Goal: Task Accomplishment & Management: Manage account settings

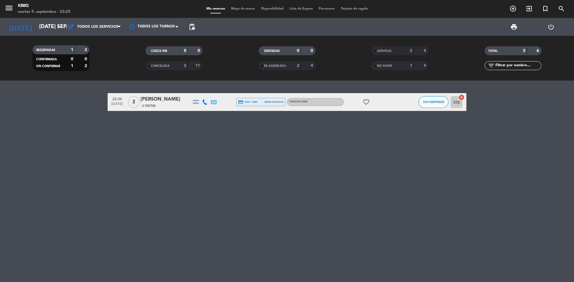
click at [412, 104] on div at bounding box center [405, 102] width 16 height 18
click at [424, 103] on span "SIN CONFIRMAR" at bounding box center [433, 101] width 21 height 3
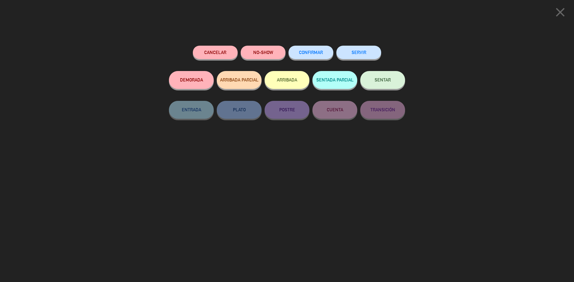
click at [360, 59] on button "SERVIR" at bounding box center [358, 52] width 45 height 13
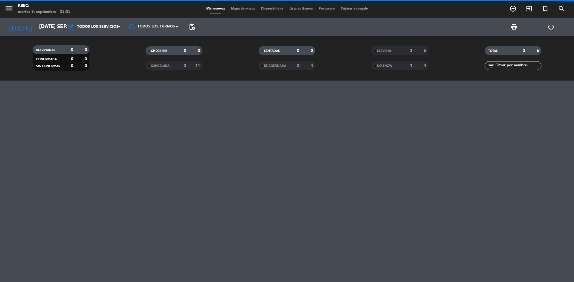
click at [23, 34] on div "[DATE] [DATE] sep. arrow_drop_down" at bounding box center [34, 27] width 60 height 18
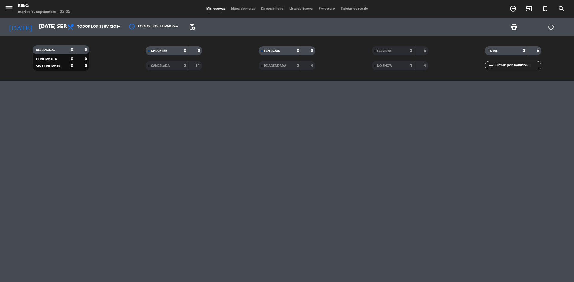
click at [30, 18] on div "[DATE] [DATE] sep. arrow_drop_down" at bounding box center [34, 27] width 60 height 18
click at [36, 23] on input "[DATE] sep." at bounding box center [70, 27] width 69 height 12
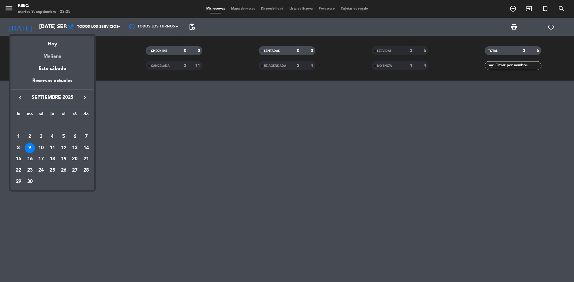
click at [45, 54] on div "Mañana" at bounding box center [52, 54] width 84 height 12
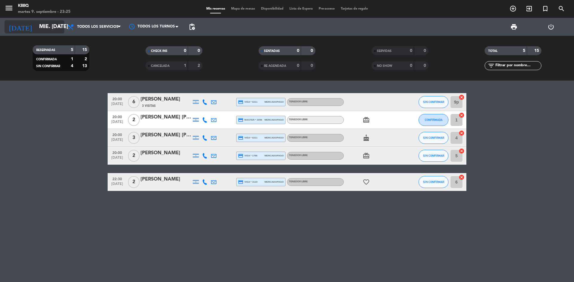
click at [16, 27] on icon "[DATE]" at bounding box center [20, 26] width 32 height 13
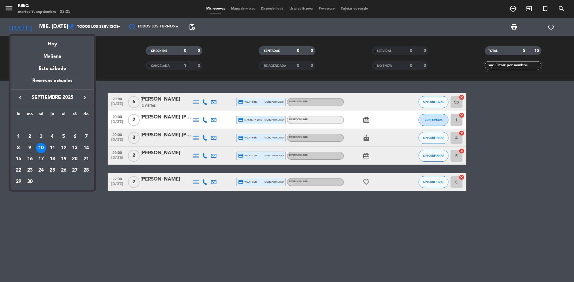
click at [52, 145] on div "11" at bounding box center [52, 148] width 10 height 10
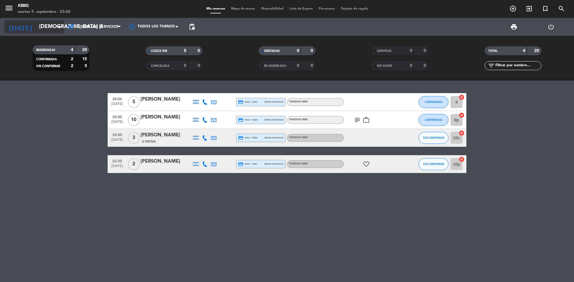
click at [39, 27] on input "[DEMOGRAPHIC_DATA] [DATE]" at bounding box center [70, 27] width 69 height 12
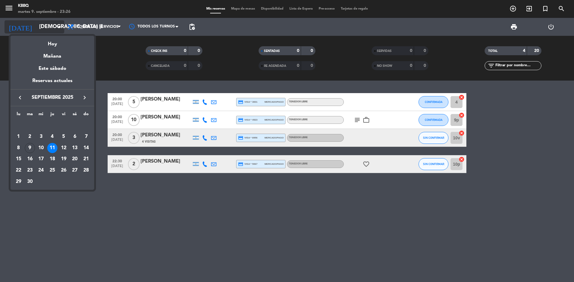
click at [45, 67] on div "Este sábado" at bounding box center [52, 68] width 84 height 17
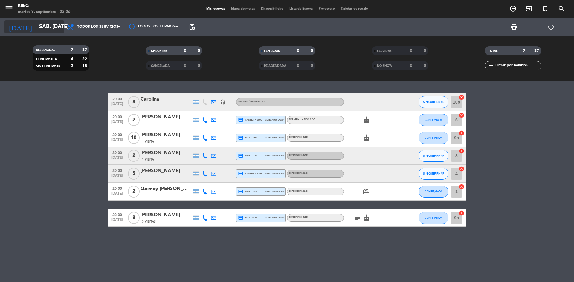
click at [36, 26] on input "sáb. [DATE]" at bounding box center [70, 27] width 69 height 12
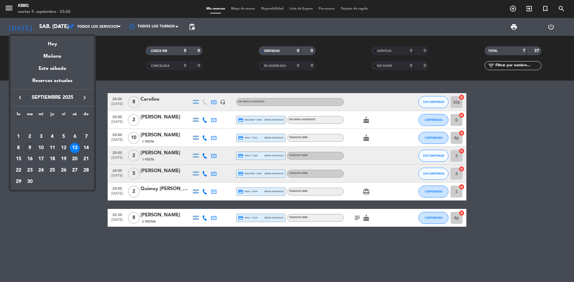
click at [67, 148] on div "12" at bounding box center [64, 148] width 10 height 10
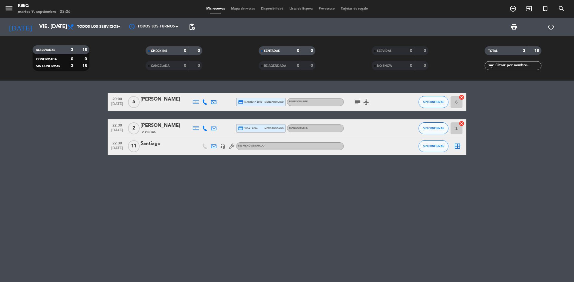
click at [24, 33] on div "[DATE] vie. [DATE] arrow_drop_down" at bounding box center [34, 27] width 60 height 18
click at [36, 32] on input "vie. [DATE]" at bounding box center [70, 27] width 69 height 12
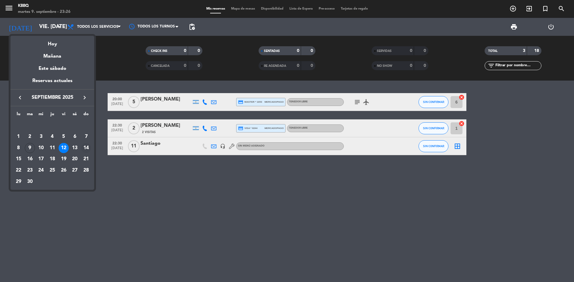
click at [85, 145] on div "14" at bounding box center [86, 148] width 10 height 10
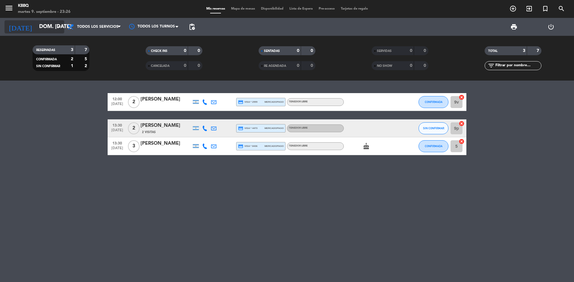
click at [36, 27] on input "dom. [DATE]" at bounding box center [70, 27] width 69 height 12
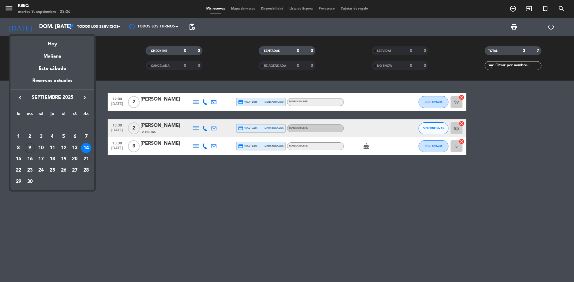
click at [88, 158] on div "21" at bounding box center [86, 159] width 10 height 10
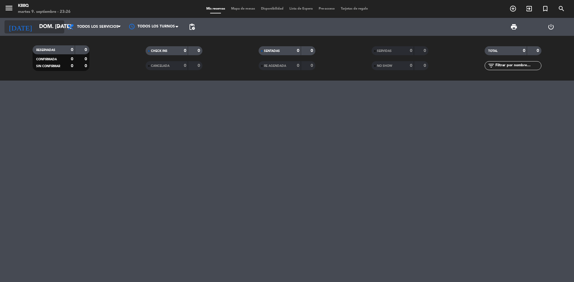
click at [36, 28] on input "dom. [DATE]" at bounding box center [70, 27] width 69 height 12
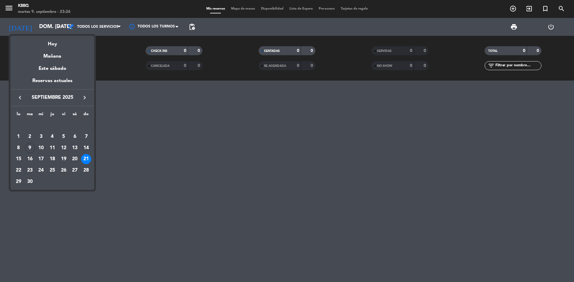
drag, startPoint x: 48, startPoint y: 45, endPoint x: 35, endPoint y: 2, distance: 44.9
click at [48, 45] on div "Hoy" at bounding box center [52, 42] width 84 height 12
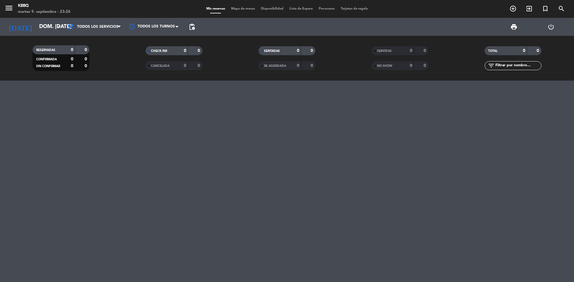
type input "[DATE] sep."
